Goal: Task Accomplishment & Management: Manage account settings

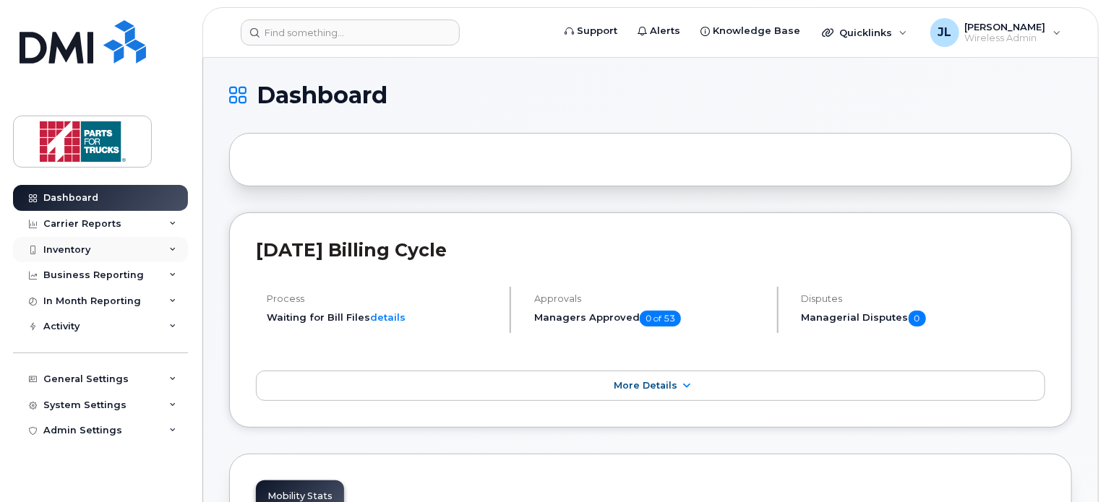
click at [72, 245] on div "Inventory" at bounding box center [66, 250] width 47 height 12
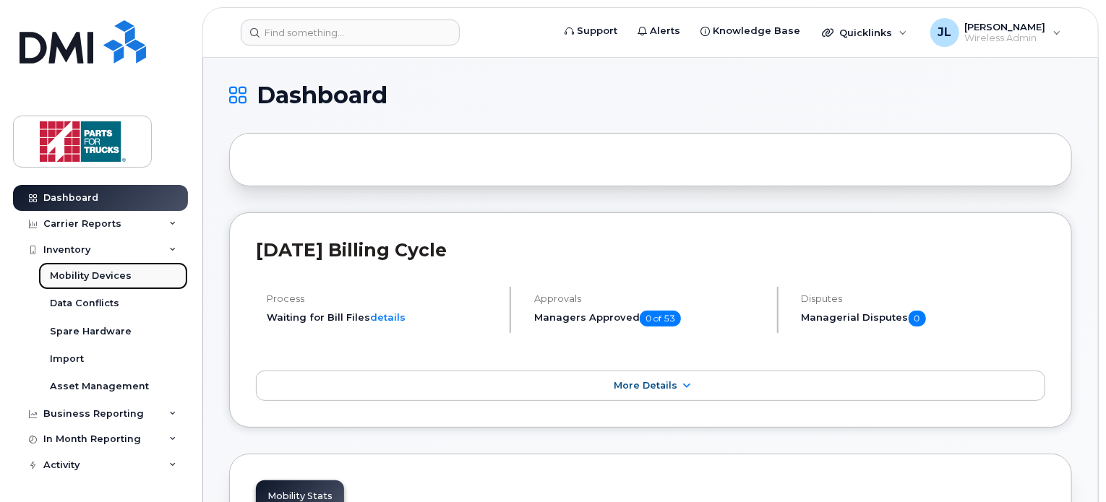
click at [85, 271] on div "Mobility Devices" at bounding box center [91, 276] width 82 height 13
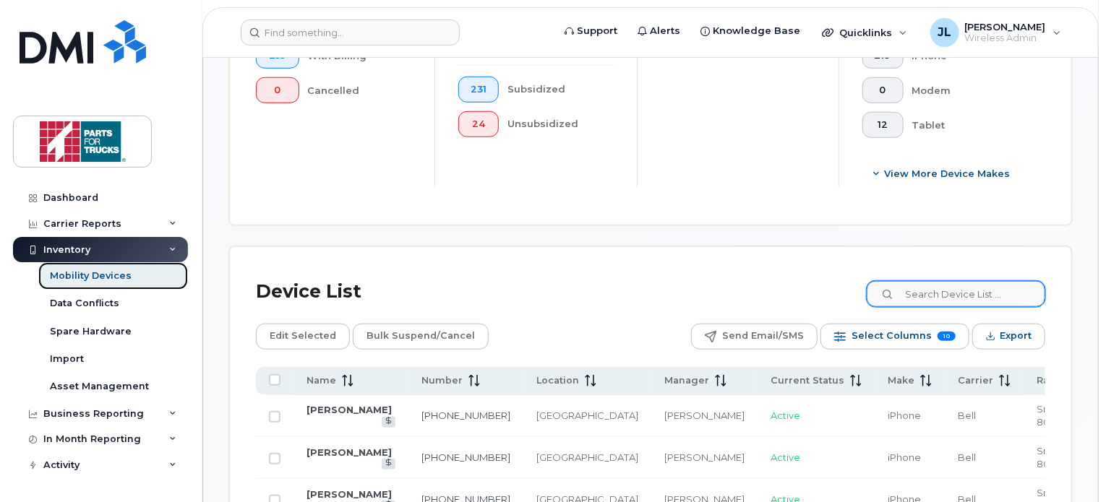
scroll to position [558, 0]
click at [945, 290] on input at bounding box center [955, 294] width 180 height 26
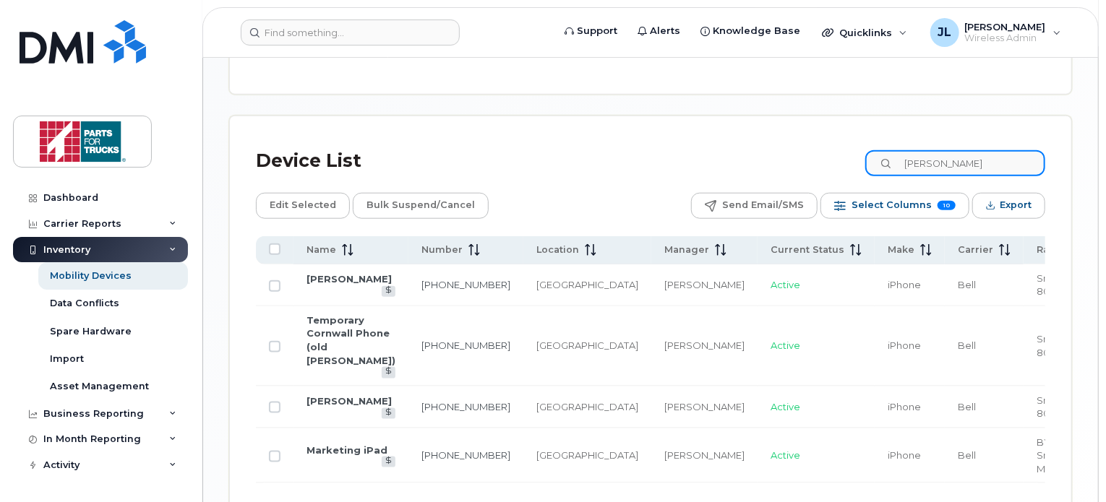
scroll to position [740, 0]
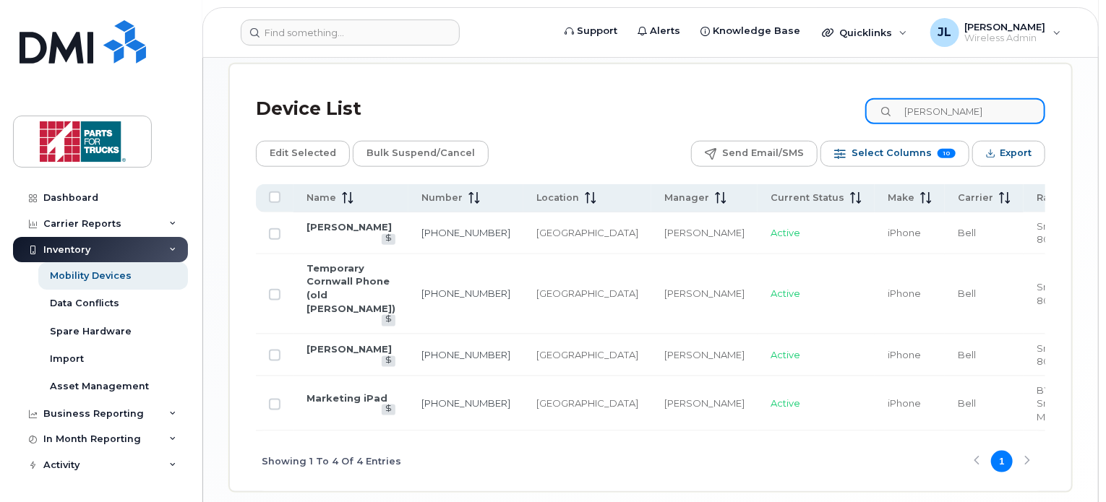
drag, startPoint x: 995, startPoint y: 106, endPoint x: 795, endPoint y: 103, distance: 199.6
click at [795, 103] on div "Device List Lori" at bounding box center [650, 109] width 789 height 38
type input "quinn"
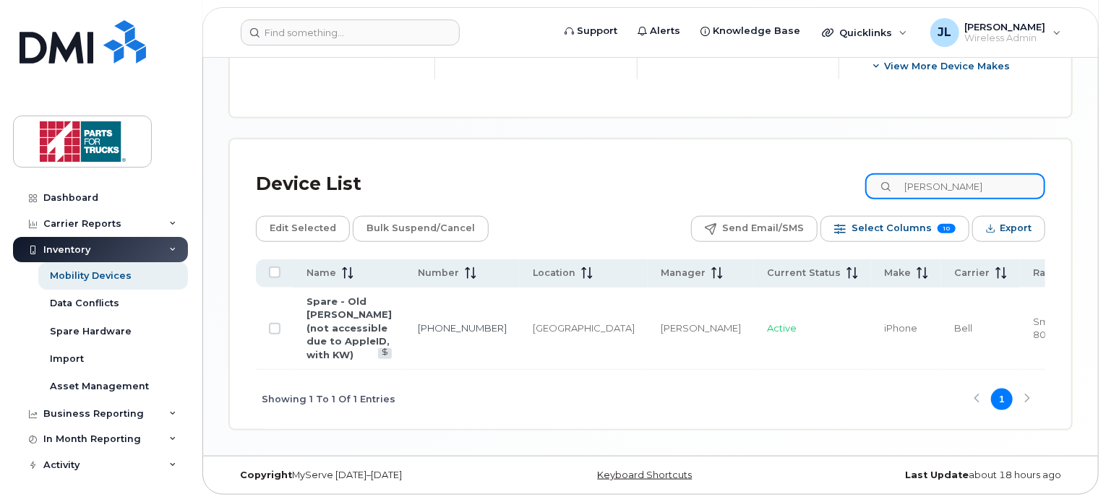
scroll to position [650, 0]
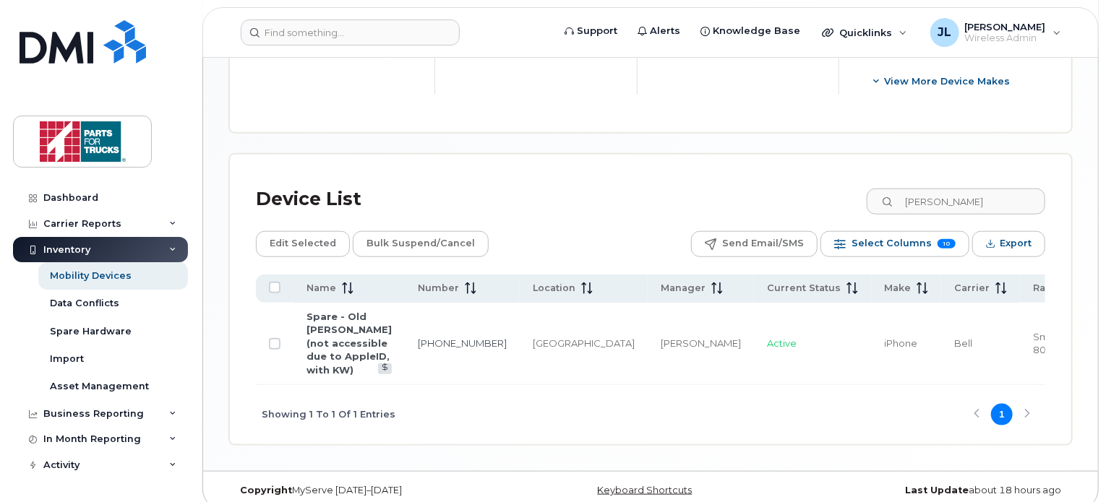
click at [338, 335] on td "Spare - Old [PERSON_NAME] (not accessible due to AppleID, with KW)" at bounding box center [349, 344] width 111 height 82
click at [341, 324] on link "Spare - Old [PERSON_NAME] (not accessible due to AppleID, with KW)" at bounding box center [349, 343] width 85 height 65
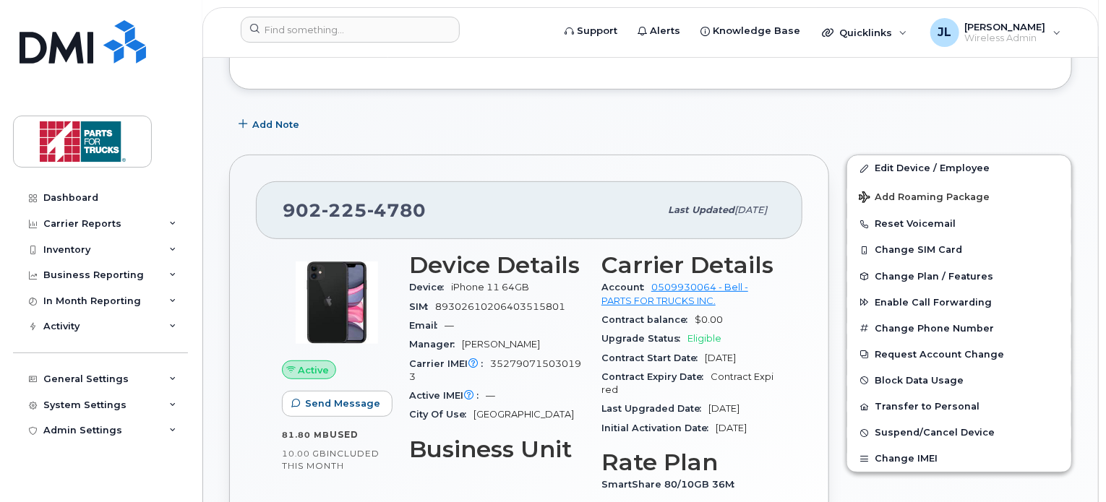
scroll to position [210, 0]
click at [923, 428] on span "Suspend/Cancel Device" at bounding box center [935, 432] width 120 height 11
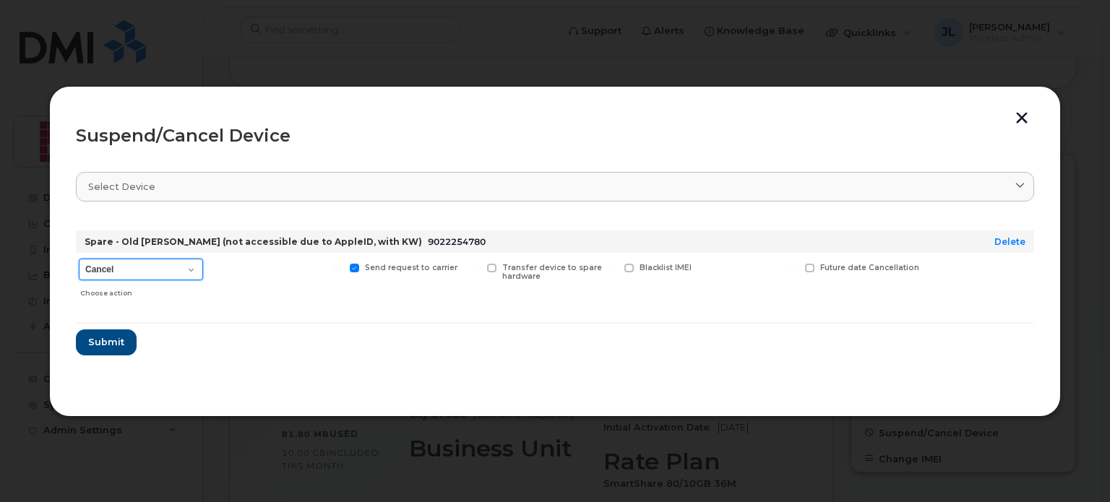
click at [184, 270] on select "Cancel Suspend - Extend Suspension Suspend - Reduced Rate Suspend - Full Rate S…" at bounding box center [141, 270] width 124 height 22
select select "[object Object]"
click at [79, 259] on select "Cancel Suspend - Extend Suspension Suspend - Reduced Rate Suspend - Full Rate S…" at bounding box center [141, 270] width 124 height 22
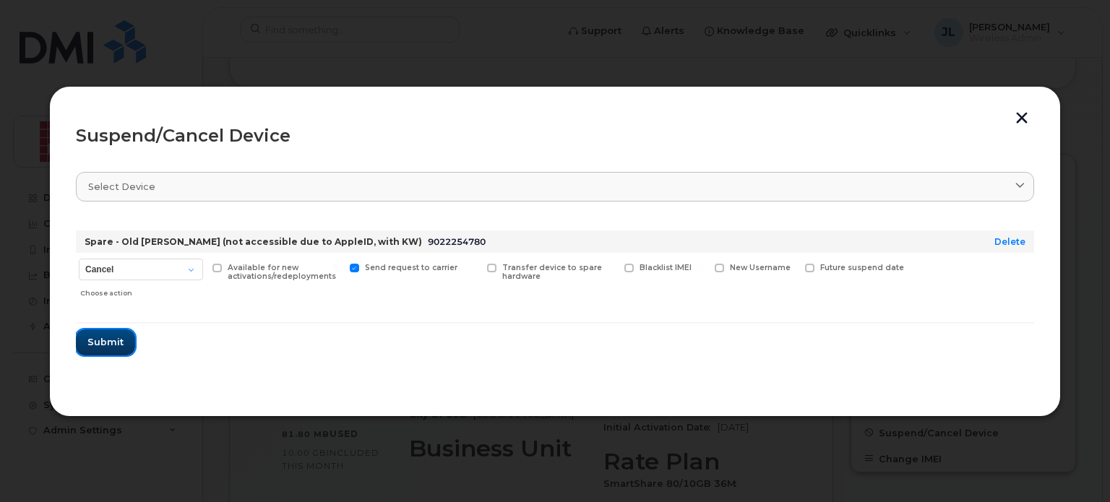
click at [122, 337] on button "Submit" at bounding box center [105, 343] width 59 height 26
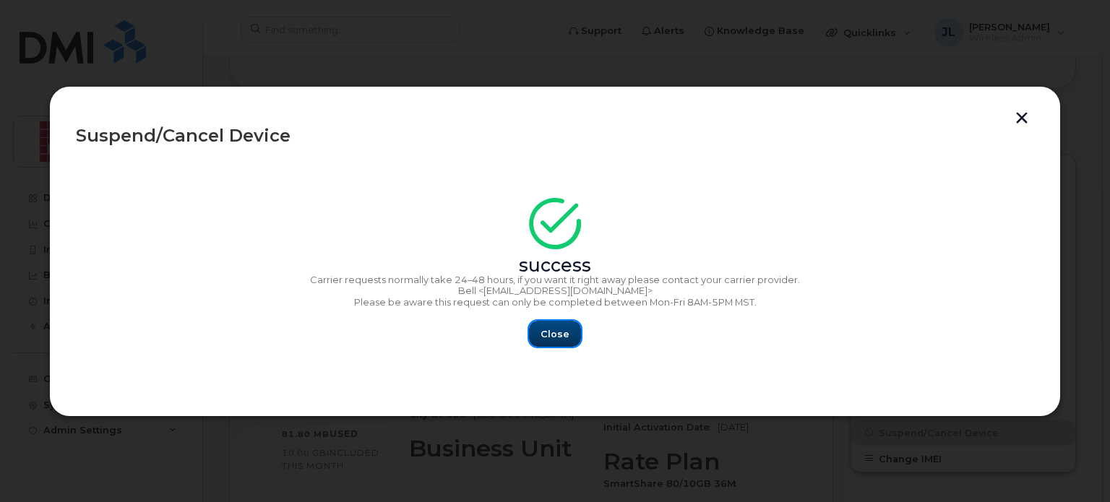
click at [562, 328] on span "Close" at bounding box center [555, 335] width 29 height 14
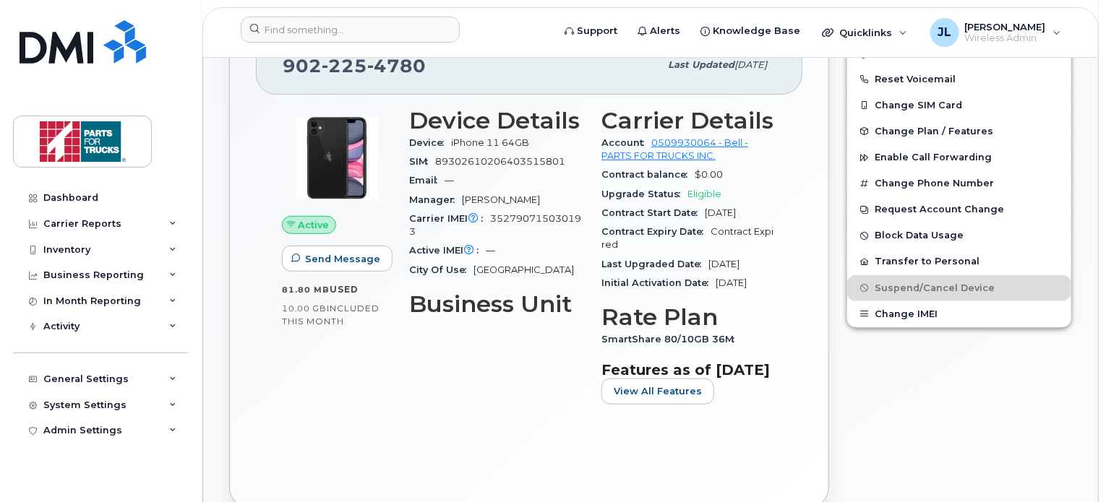
scroll to position [356, 0]
click at [78, 242] on div "Inventory" at bounding box center [100, 250] width 175 height 26
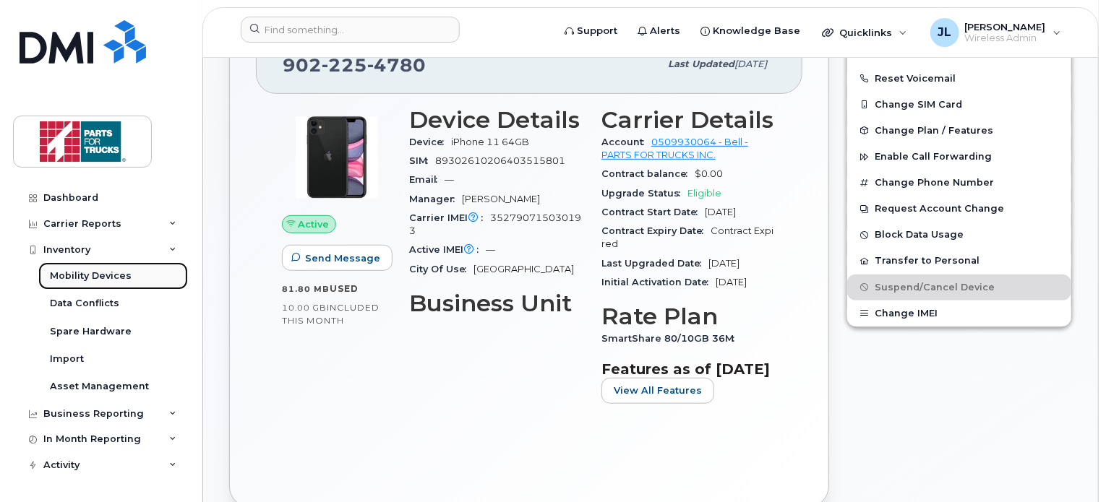
click at [80, 271] on div "Mobility Devices" at bounding box center [91, 276] width 82 height 13
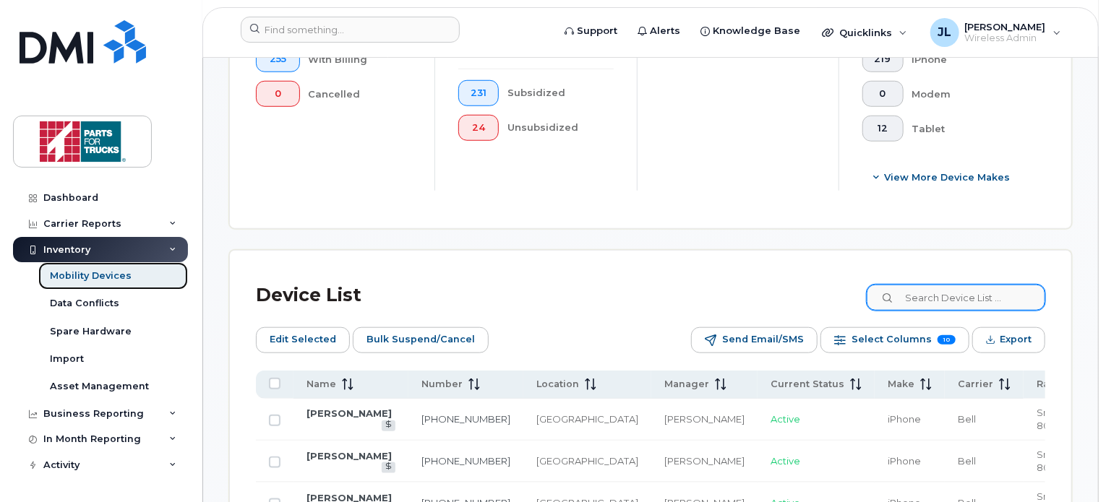
scroll to position [586, 0]
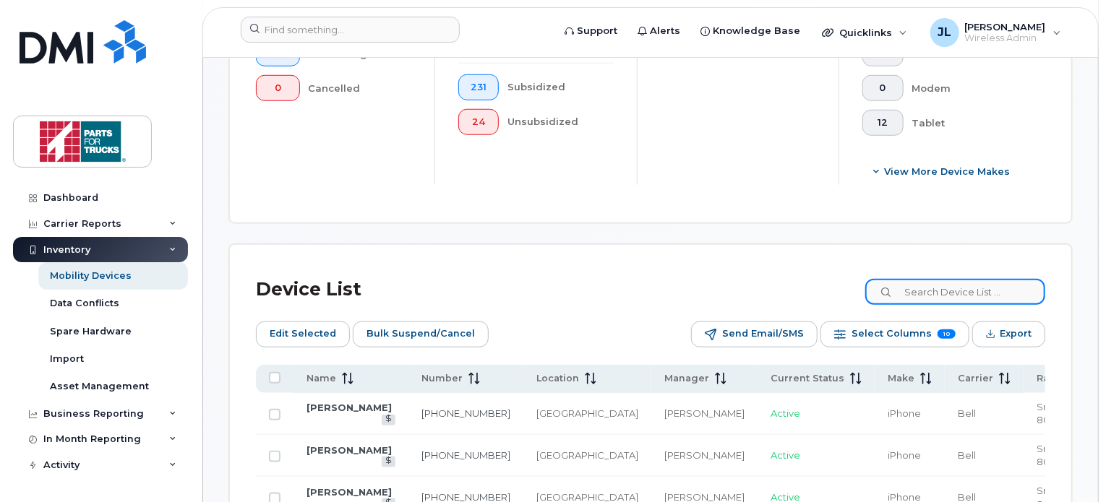
click at [953, 280] on input at bounding box center [955, 292] width 180 height 26
type input "[PERSON_NAME]"
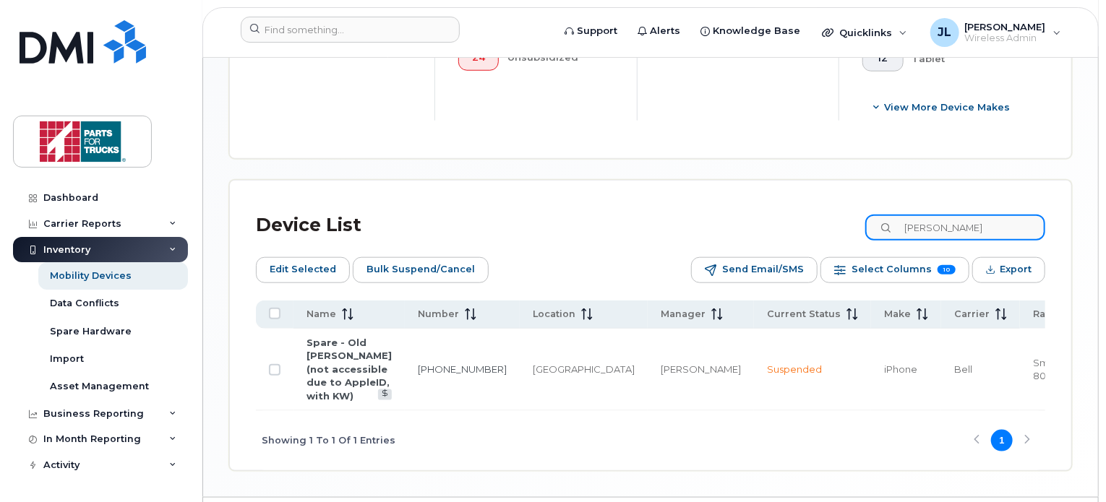
scroll to position [655, 0]
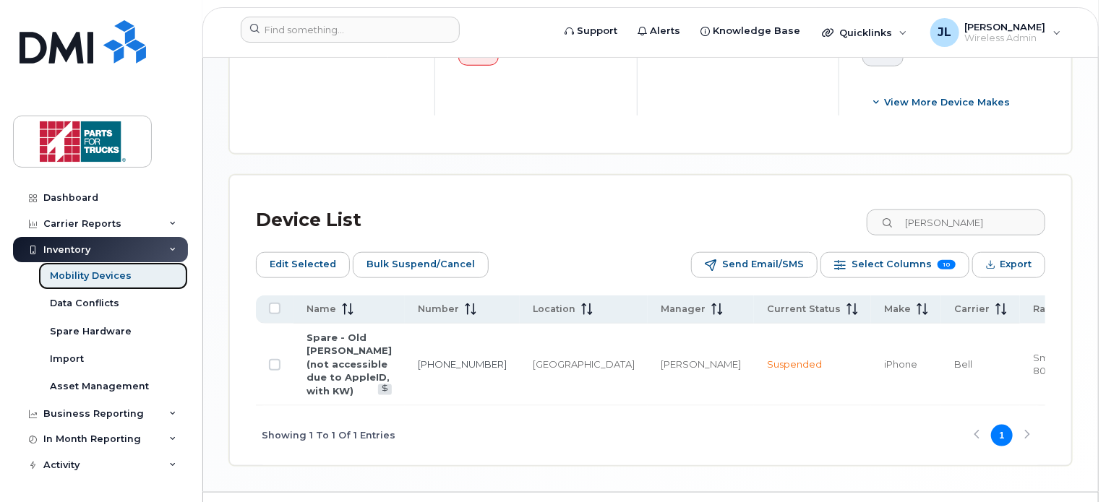
click at [101, 272] on div "Mobility Devices" at bounding box center [91, 276] width 82 height 13
